Goal: Task Accomplishment & Management: Use online tool/utility

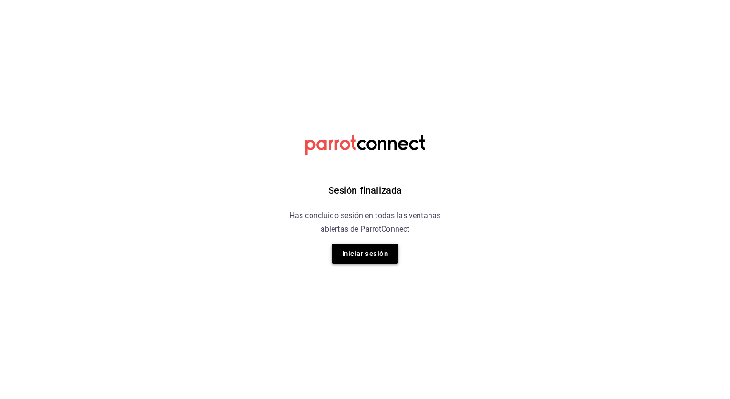
click at [364, 251] on button "Iniciar sesión" at bounding box center [365, 253] width 67 height 20
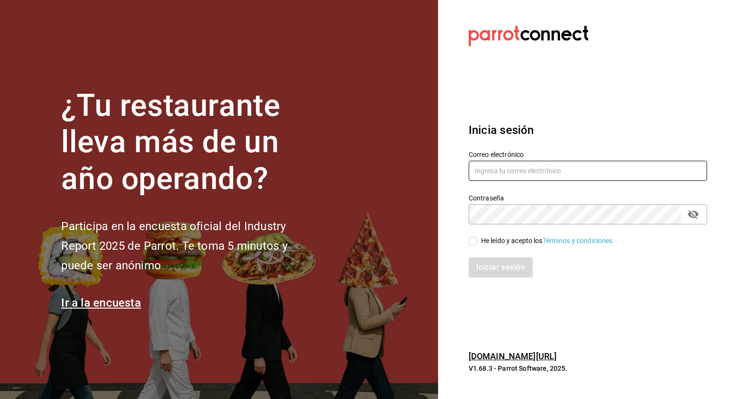
type input "israel.bernal@grupocosteno.com"
click at [509, 238] on div "He leído y acepto los Términos y condiciones." at bounding box center [548, 241] width 134 height 10
click at [478, 238] on input "He leído y acepto los Términos y condiciones." at bounding box center [473, 241] width 9 height 9
checkbox input "true"
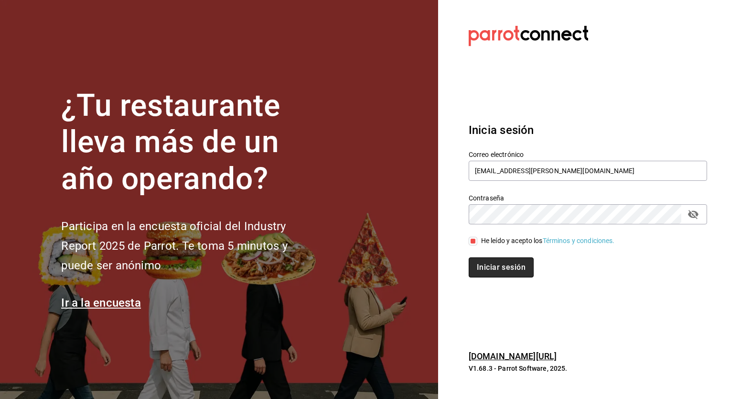
click at [491, 265] on button "Iniciar sesión" at bounding box center [501, 267] width 65 height 20
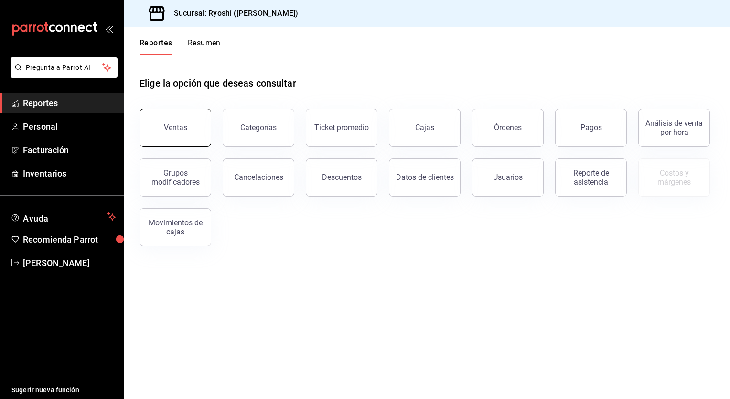
click at [180, 137] on button "Ventas" at bounding box center [176, 128] width 72 height 38
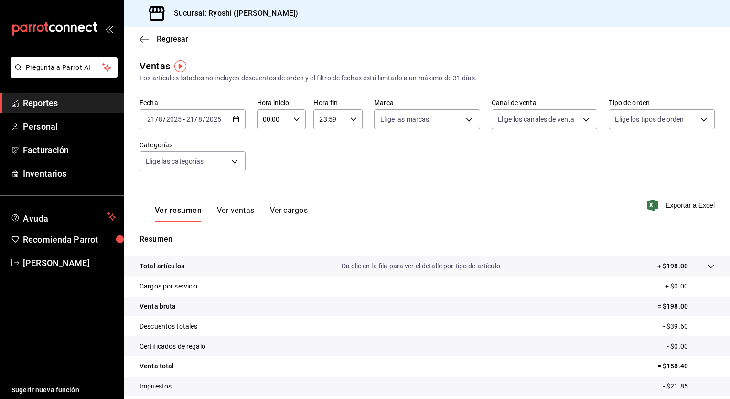
click at [236, 121] on icon "button" at bounding box center [236, 119] width 7 height 7
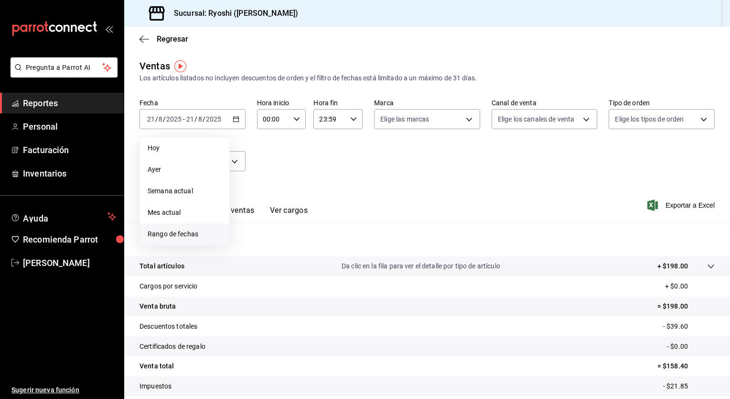
click at [178, 230] on span "Rango de fechas" at bounding box center [185, 234] width 74 height 10
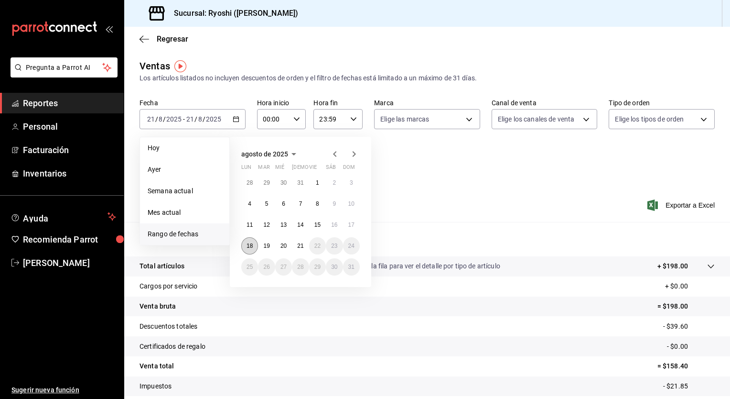
click at [249, 246] on abbr "18" at bounding box center [250, 245] width 6 height 7
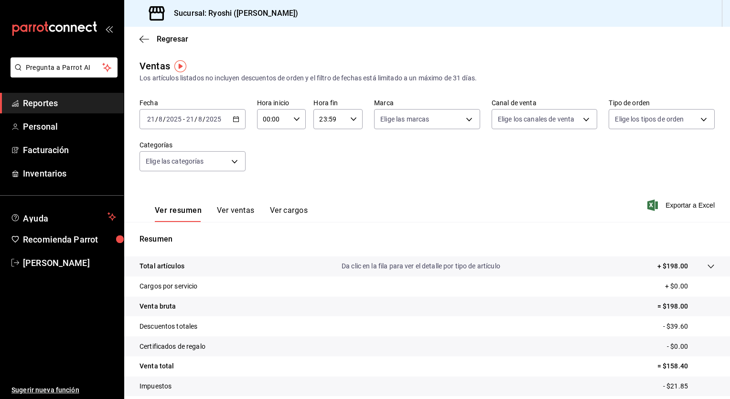
click at [421, 174] on div "Fecha [DATE] [DATE] - [DATE] [DATE] Hora inicio 00:00 Hora inicio Hora fin 23:5…" at bounding box center [428, 140] width 576 height 84
click at [299, 120] on div "00:00 Hora inicio" at bounding box center [281, 119] width 49 height 20
click at [266, 155] on span "05" at bounding box center [267, 151] width 9 height 8
type input "05:00"
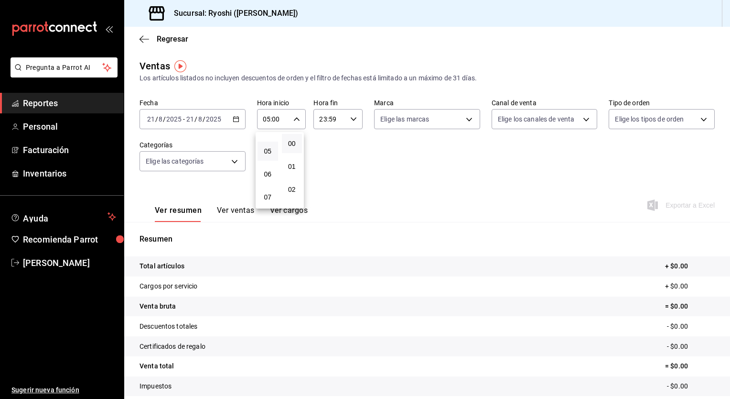
click at [353, 120] on div at bounding box center [365, 199] width 730 height 399
click at [353, 120] on icon "button" at bounding box center [353, 119] width 7 height 7
click at [325, 160] on span "04" at bounding box center [323, 156] width 9 height 8
type input "04:59"
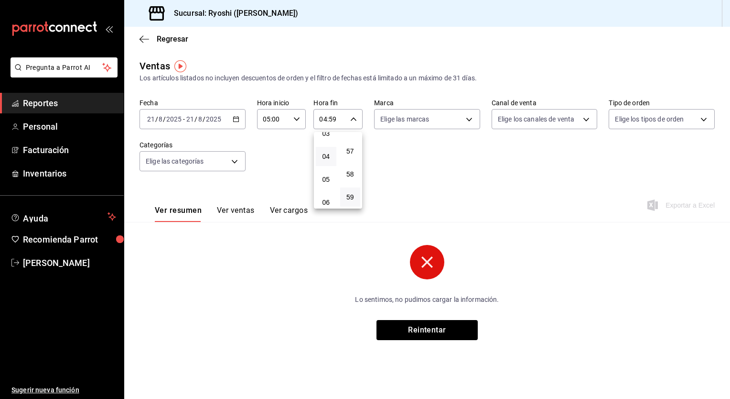
click at [235, 121] on div at bounding box center [365, 199] width 730 height 399
click at [235, 121] on icon "button" at bounding box center [236, 119] width 7 height 7
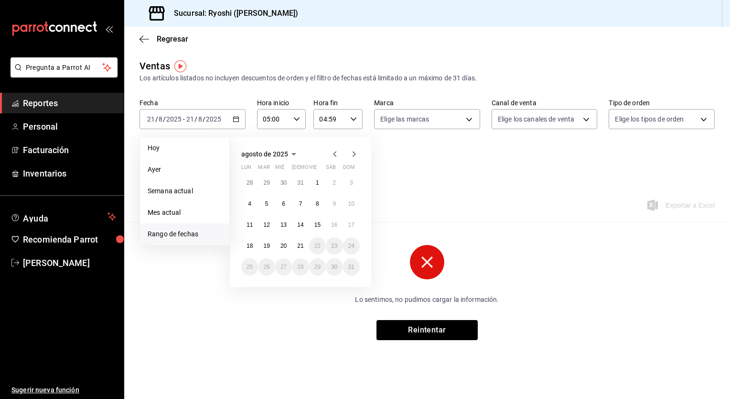
click at [183, 231] on span "Rango de fechas" at bounding box center [185, 234] width 74 height 10
click at [250, 246] on abbr "18" at bounding box center [250, 245] width 6 height 7
click at [270, 243] on button "19" at bounding box center [266, 245] width 17 height 17
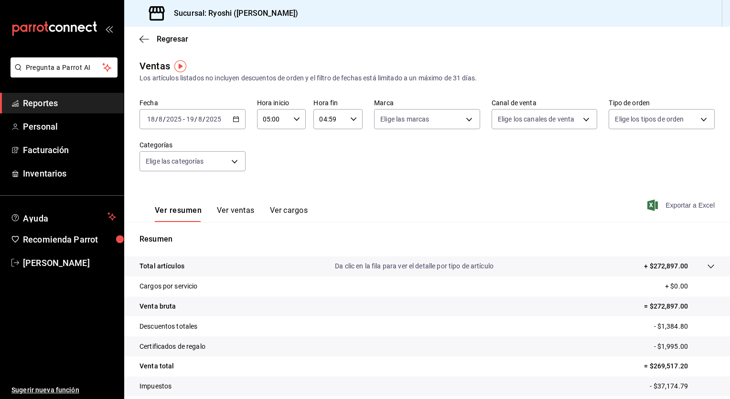
click at [675, 204] on span "Exportar a Excel" at bounding box center [682, 204] width 65 height 11
click at [342, 161] on div "Fecha [DATE] [DATE] - [DATE] [DATE] Hora inicio 05:00 Hora inicio Hora fin 04:5…" at bounding box center [428, 140] width 576 height 84
click at [233, 119] on \(Stroke\) "button" at bounding box center [236, 119] width 6 height 5
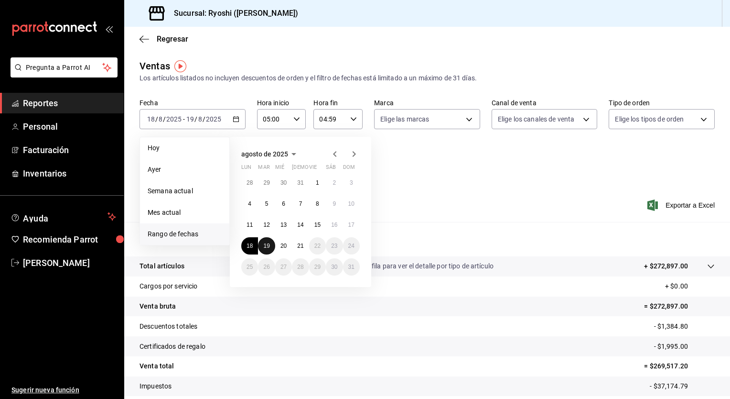
click at [266, 244] on abbr "19" at bounding box center [266, 245] width 6 height 7
click at [279, 245] on button "20" at bounding box center [283, 245] width 17 height 17
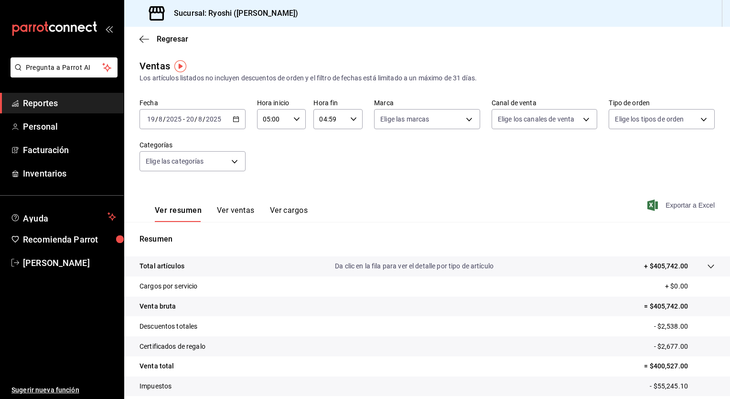
click at [676, 206] on span "Exportar a Excel" at bounding box center [682, 204] width 65 height 11
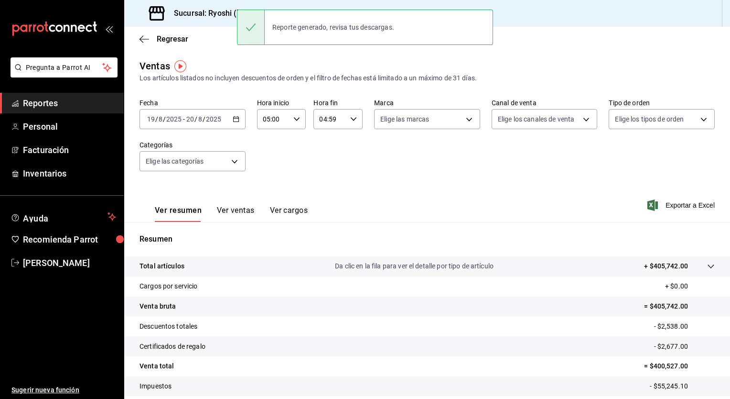
click at [293, 159] on div "Fecha [DATE] [DATE] - [DATE] [DATE] Hora inicio 05:00 Hora inicio Hora fin 04:5…" at bounding box center [428, 140] width 576 height 84
click at [236, 120] on icon "button" at bounding box center [236, 119] width 7 height 7
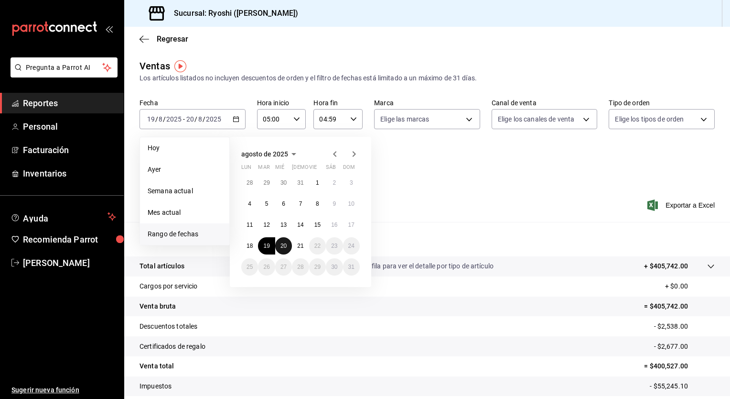
click at [285, 244] on abbr "20" at bounding box center [284, 245] width 6 height 7
click at [304, 246] on abbr "21" at bounding box center [300, 245] width 6 height 7
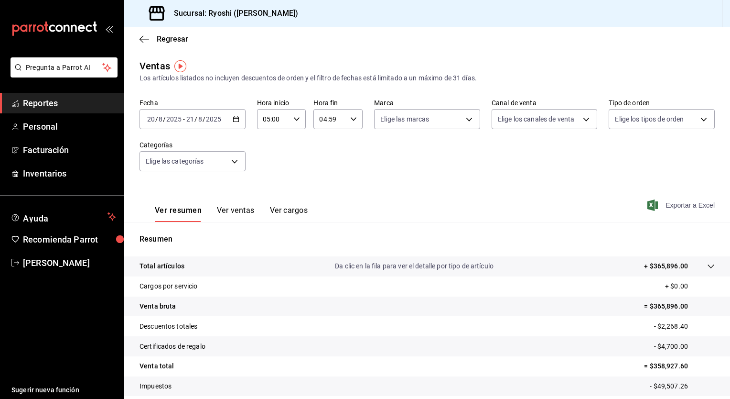
click at [688, 204] on span "Exportar a Excel" at bounding box center [682, 204] width 65 height 11
click at [415, 242] on p "Resumen" at bounding box center [428, 238] width 576 height 11
click at [391, 204] on div "Ver resumen Ver ventas Ver cargos Exportar a Excel" at bounding box center [427, 202] width 606 height 39
click at [166, 43] on span "Regresar" at bounding box center [173, 38] width 32 height 9
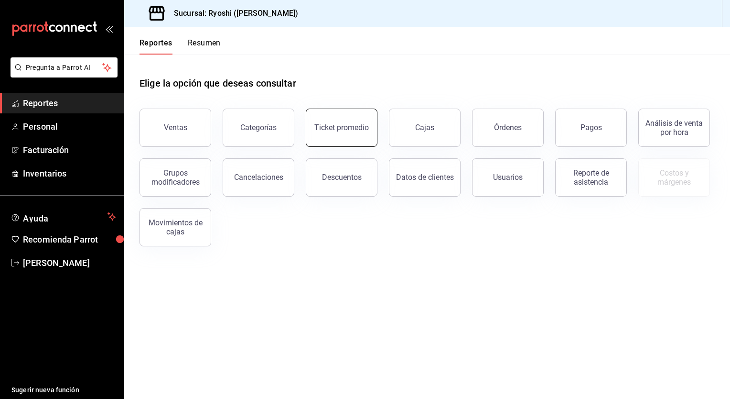
click at [358, 131] on div "Ticket promedio" at bounding box center [342, 127] width 54 height 9
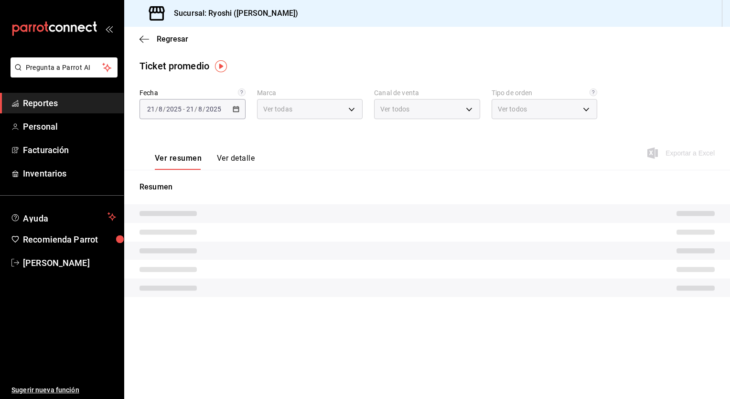
type input "d1ab8890-ddc3-4d94-b14c-d24ccf3ac2d8,70935bef-f50e-476e-afc6-1ed0b0096d1e"
type input "PARROT,UBER_EATS,RAPPI,DIDI_FOOD,ONLINE"
type input "ca4200b4-5e9d-4322-8651-be0491a2d9e7,c45ad00e-cc5b-4214-b3ac-e7019355dedd,EXTER…"
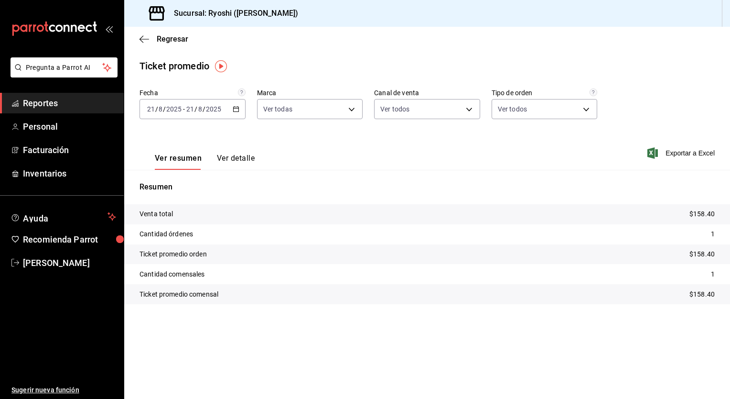
click at [239, 108] on \(Stroke\) "button" at bounding box center [236, 109] width 6 height 5
click at [188, 221] on span "Rango de fechas" at bounding box center [185, 224] width 74 height 10
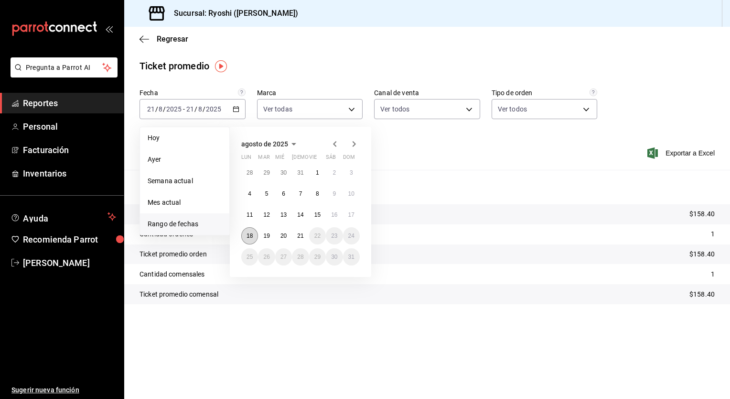
click at [250, 237] on abbr "18" at bounding box center [250, 235] width 6 height 7
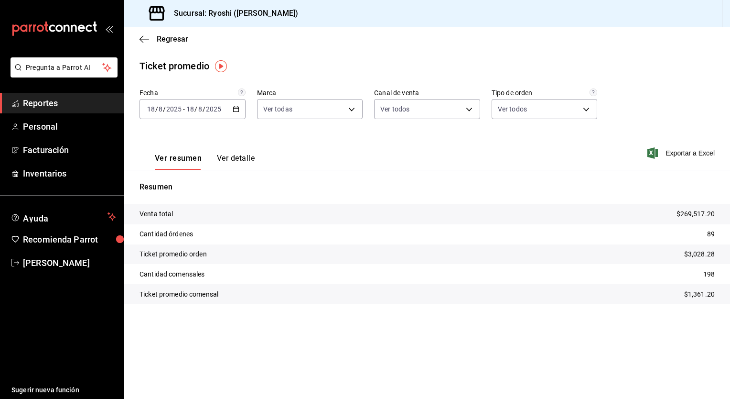
click at [488, 162] on div "Ver resumen Ver detalle Exportar a Excel" at bounding box center [427, 149] width 606 height 39
click at [236, 111] on \(Stroke\) "button" at bounding box center [236, 109] width 6 height 5
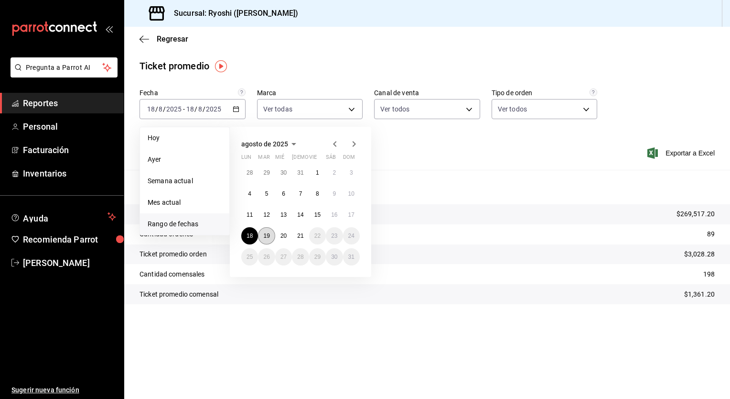
click at [269, 237] on abbr "19" at bounding box center [266, 235] width 6 height 7
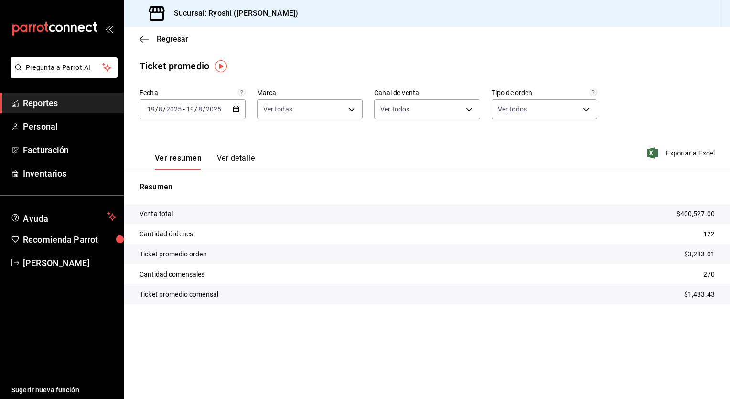
click at [235, 110] on icon "button" at bounding box center [236, 109] width 7 height 7
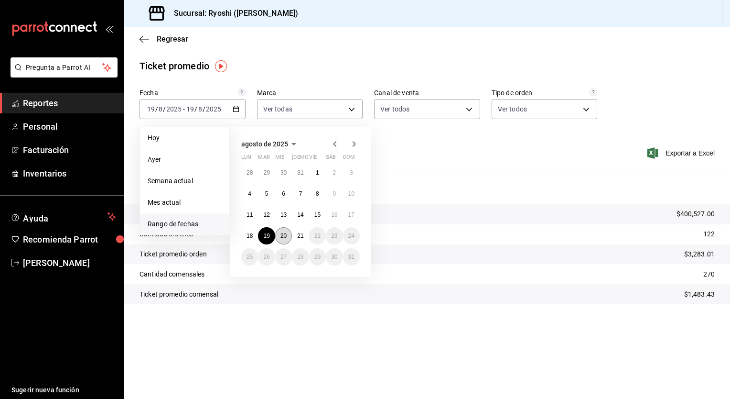
click at [287, 235] on button "20" at bounding box center [283, 235] width 17 height 17
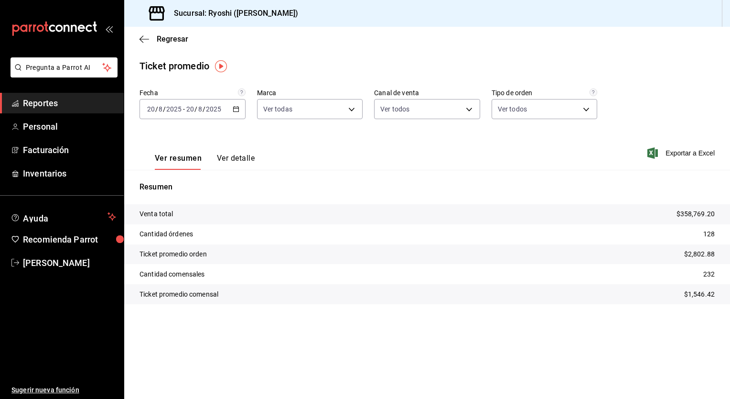
click at [547, 54] on main "Regresar Ticket promedio Fecha [DATE] [DATE] - [DATE] [DATE] Marca Ver todas d1…" at bounding box center [427, 213] width 606 height 372
click at [237, 104] on div "[DATE] [DATE] - [DATE] [DATE]" at bounding box center [193, 109] width 106 height 20
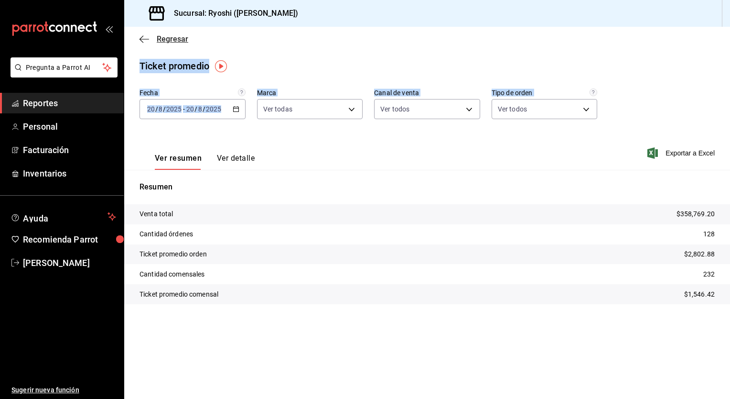
drag, startPoint x: 424, startPoint y: 158, endPoint x: 163, endPoint y: 36, distance: 288.1
click at [163, 36] on main "Regresar Ticket promedio Fecha [DATE] [DATE] - [DATE] [DATE] Marca Ver todas d1…" at bounding box center [427, 213] width 606 height 372
click at [163, 36] on span "Regresar" at bounding box center [173, 38] width 32 height 9
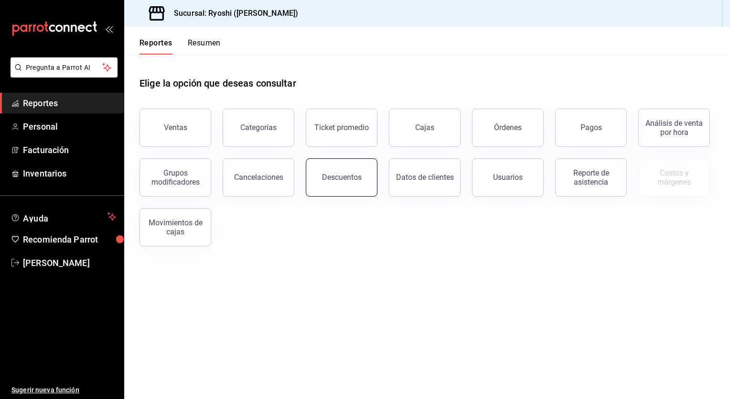
click at [342, 185] on button "Descuentos" at bounding box center [342, 177] width 72 height 38
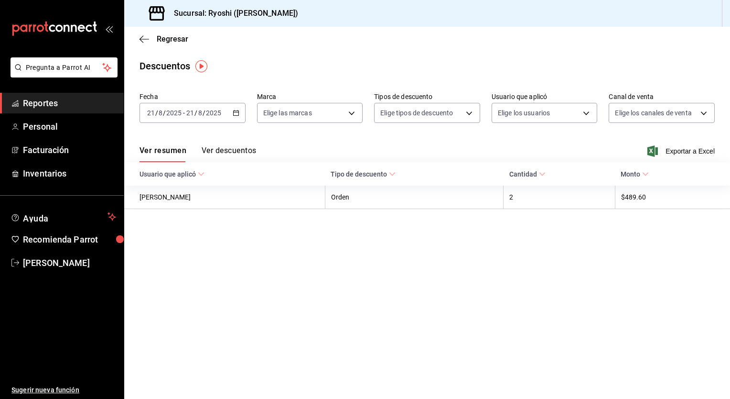
click at [238, 114] on icon "button" at bounding box center [236, 112] width 7 height 7
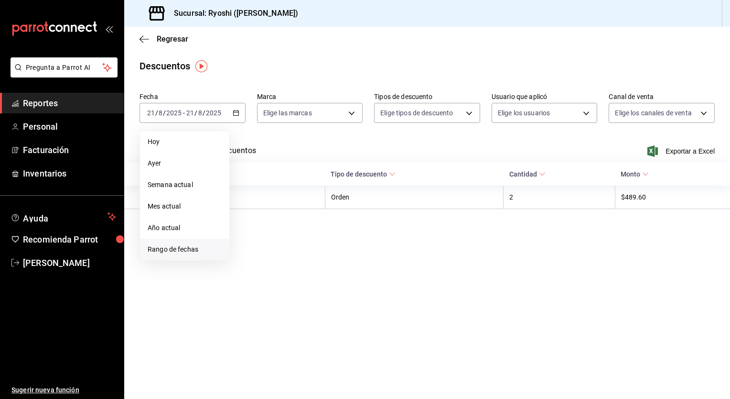
click at [177, 251] on span "Rango de fechas" at bounding box center [185, 249] width 74 height 10
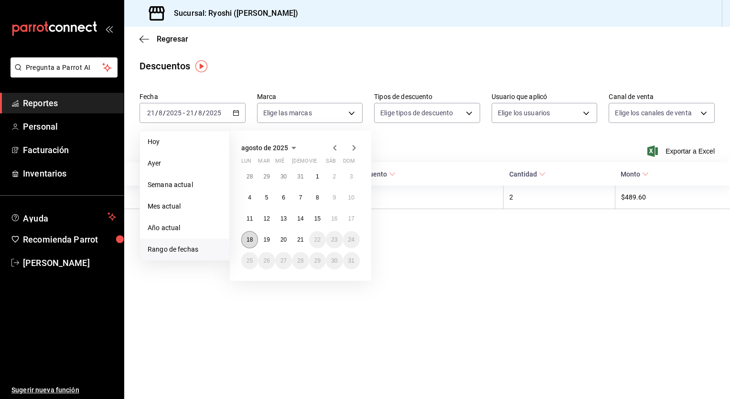
click at [247, 236] on abbr "18" at bounding box center [250, 239] width 6 height 7
click at [303, 237] on abbr "21" at bounding box center [300, 239] width 6 height 7
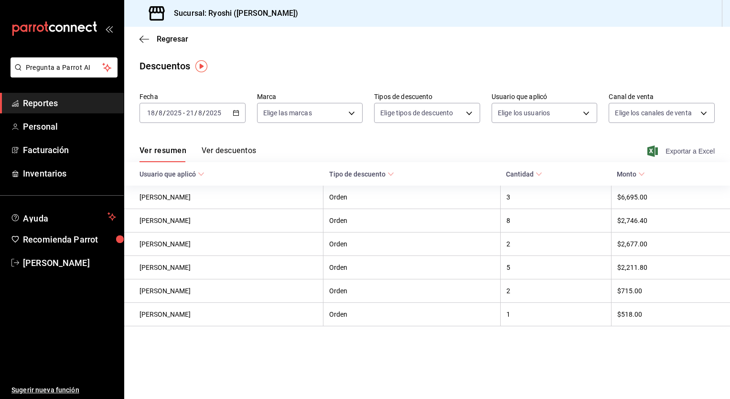
click at [697, 149] on span "Exportar a Excel" at bounding box center [682, 150] width 65 height 11
click at [322, 64] on div "Descuentos" at bounding box center [427, 66] width 606 height 14
click at [168, 41] on span "Regresar" at bounding box center [173, 38] width 32 height 9
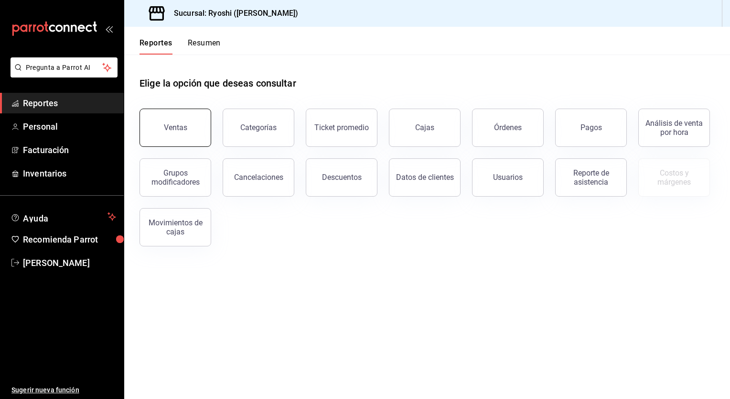
click at [180, 133] on button "Ventas" at bounding box center [176, 128] width 72 height 38
